Goal: Information Seeking & Learning: Learn about a topic

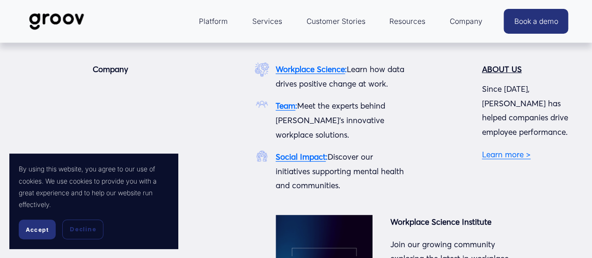
click at [469, 24] on span "Company" at bounding box center [465, 21] width 33 height 13
click at [520, 157] on link "Learn more >" at bounding box center [506, 154] width 49 height 10
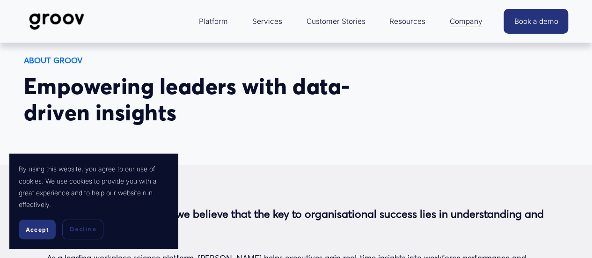
scroll to position [187, 0]
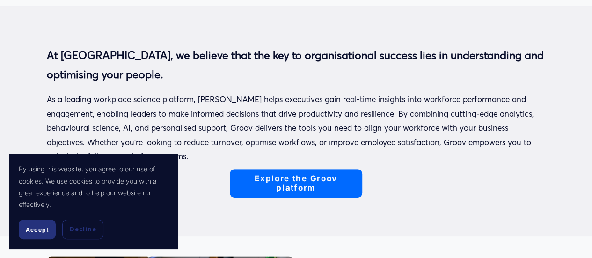
click at [39, 234] on button "Accept" at bounding box center [37, 229] width 37 height 20
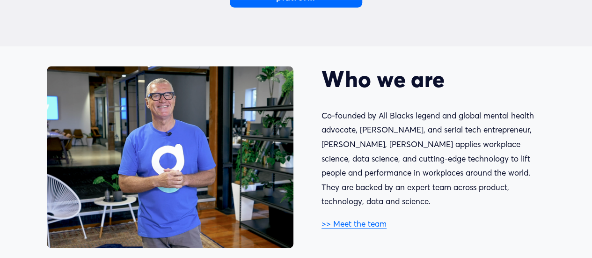
scroll to position [374, 0]
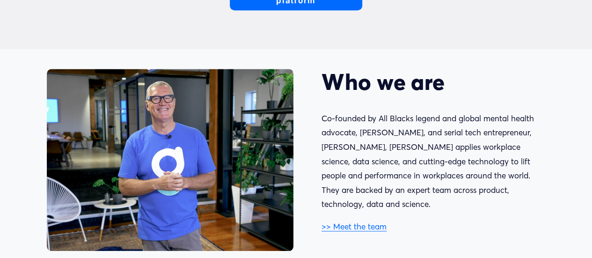
click at [347, 221] on link ">> Meet the team" at bounding box center [353, 226] width 65 height 10
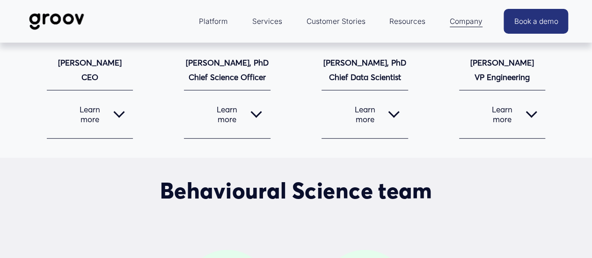
scroll to position [187, 0]
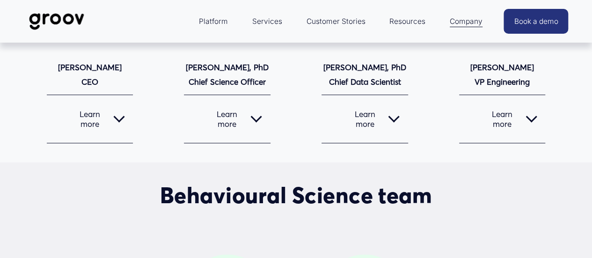
click at [231, 124] on span "Learn more" at bounding box center [221, 119] width 58 height 20
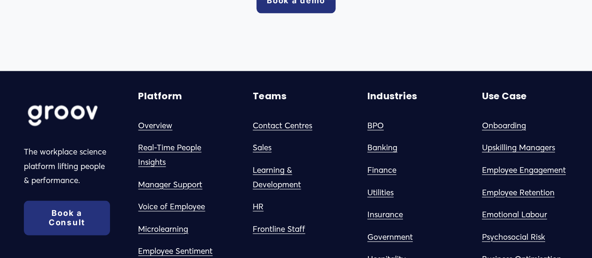
scroll to position [2404, 0]
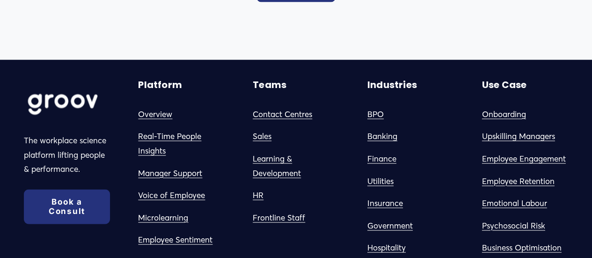
click at [281, 107] on link "Contact Centres" at bounding box center [282, 114] width 59 height 14
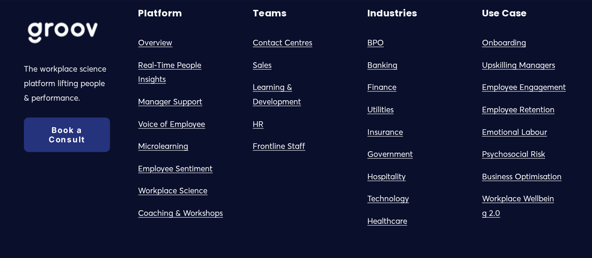
scroll to position [2787, 0]
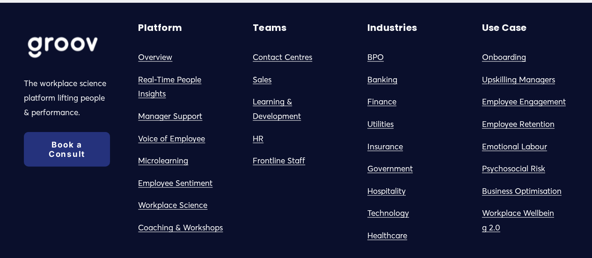
click at [284, 168] on link "Frontline Staff" at bounding box center [279, 160] width 52 height 14
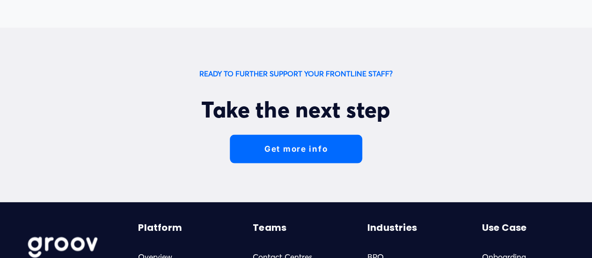
scroll to position [2853, 0]
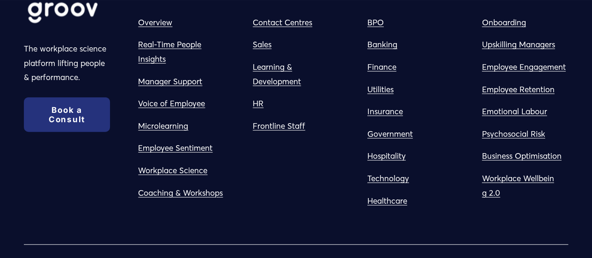
click at [276, 30] on link "Contact Centres" at bounding box center [282, 22] width 59 height 14
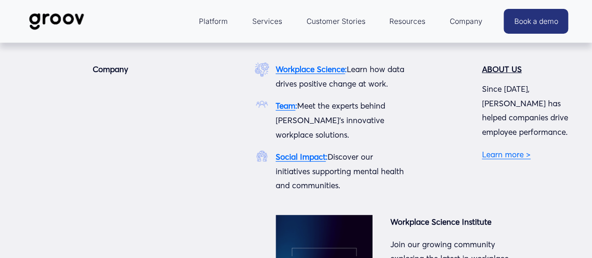
click at [519, 159] on link "Learn more >" at bounding box center [506, 154] width 49 height 10
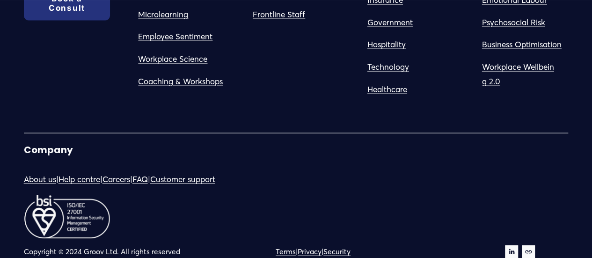
scroll to position [1010, 0]
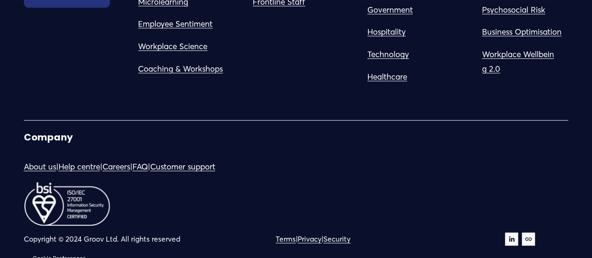
click at [556, 161] on div "The workplace science platform lifting people & performance. Book a Consult Com…" at bounding box center [296, 54] width 592 height 382
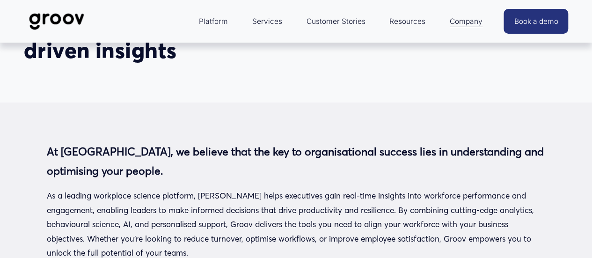
scroll to position [0, 0]
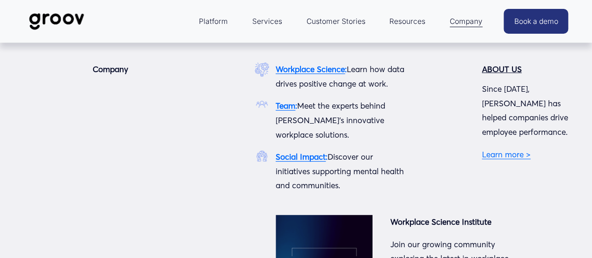
click at [513, 153] on link "Learn more >" at bounding box center [506, 154] width 49 height 10
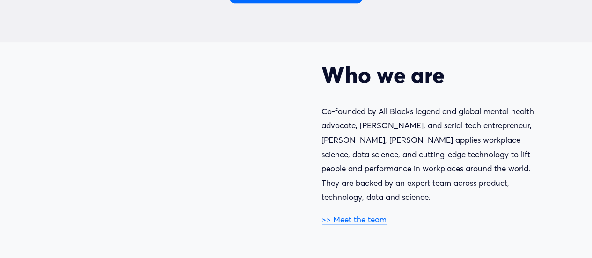
scroll to position [542, 0]
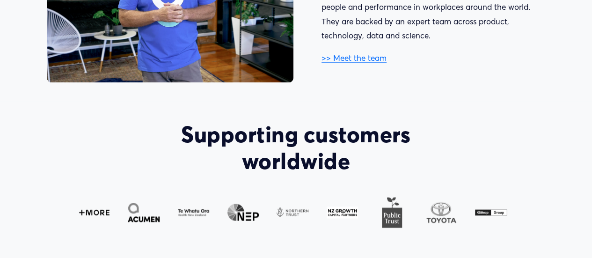
click at [356, 53] on link ">> Meet the team" at bounding box center [353, 58] width 65 height 10
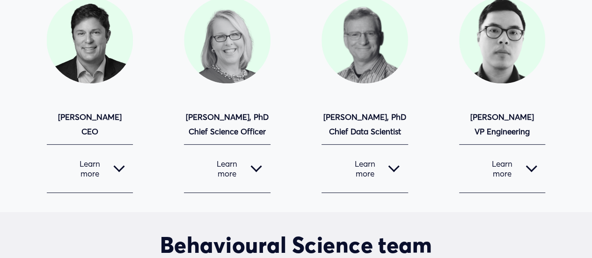
scroll to position [140, 0]
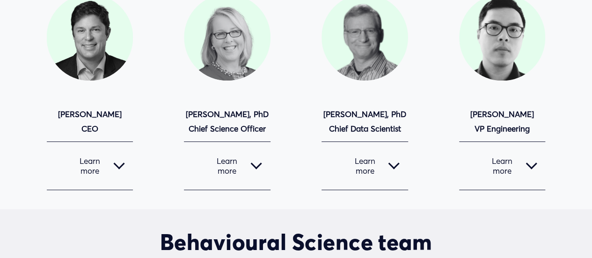
click at [241, 165] on span "Learn more" at bounding box center [221, 166] width 58 height 20
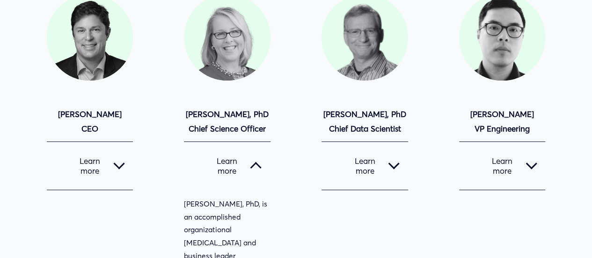
click at [232, 116] on strong "[PERSON_NAME], PhD Chief Science Officer" at bounding box center [227, 121] width 83 height 24
click at [235, 39] on div at bounding box center [227, 37] width 87 height 87
click at [217, 47] on div at bounding box center [227, 37] width 87 height 87
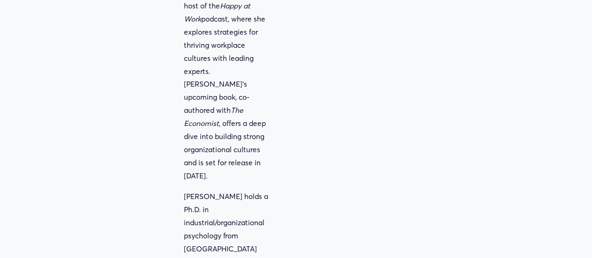
scroll to position [982, 0]
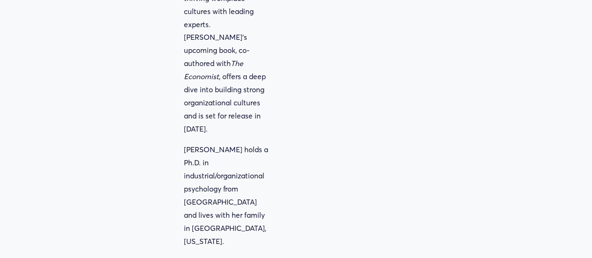
click at [238, 151] on p "[PERSON_NAME] holds a Ph.D. in industrial/organizational psychology from [GEOGR…" at bounding box center [227, 195] width 87 height 104
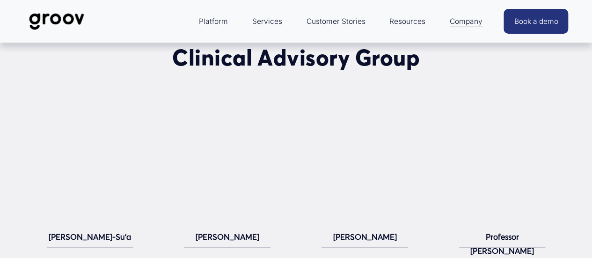
scroll to position [1917, 0]
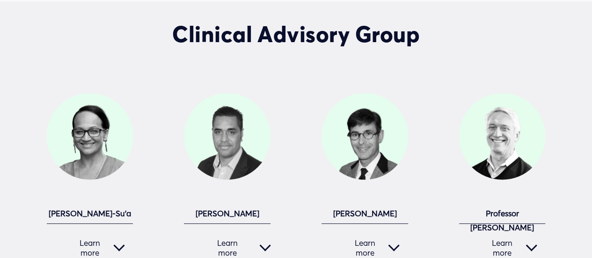
click at [361, 238] on span "Learn more" at bounding box center [359, 248] width 58 height 20
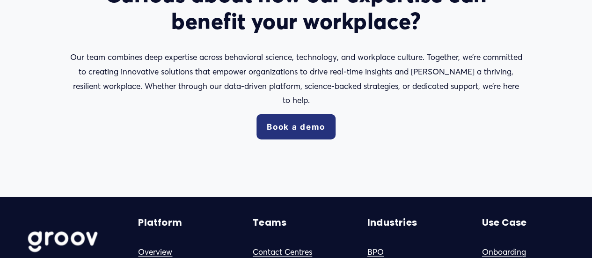
scroll to position [2853, 0]
